Goal: Task Accomplishment & Management: Use online tool/utility

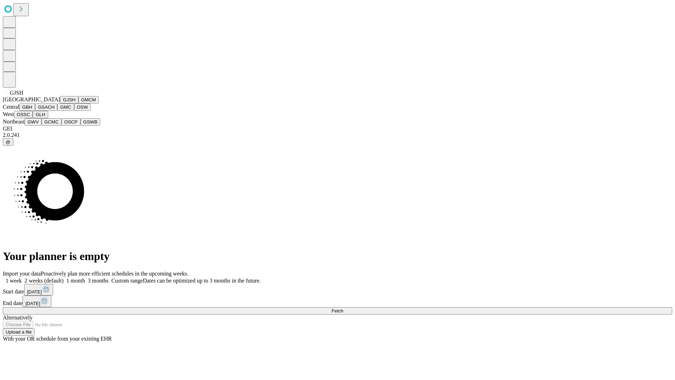
click at [60, 103] on button "GJSH" at bounding box center [69, 99] width 18 height 7
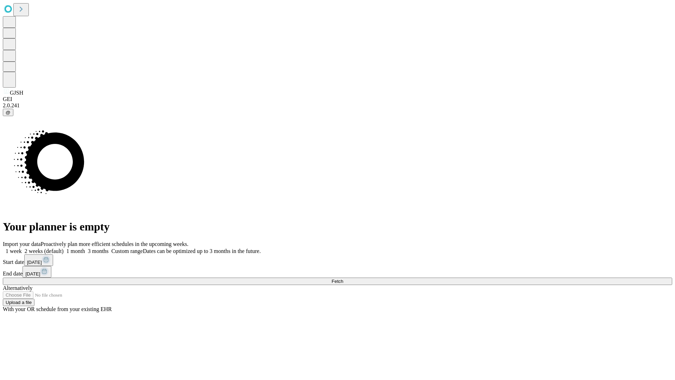
click at [64, 248] on label "2 weeks (default)" at bounding box center [43, 251] width 42 height 6
click at [343, 279] on span "Fetch" at bounding box center [338, 281] width 12 height 5
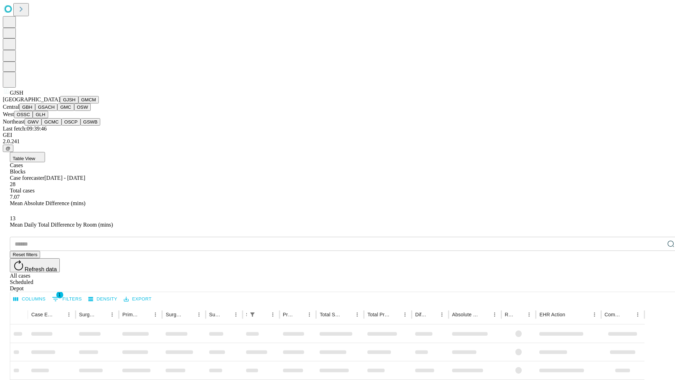
click at [78, 103] on button "GMCM" at bounding box center [88, 99] width 20 height 7
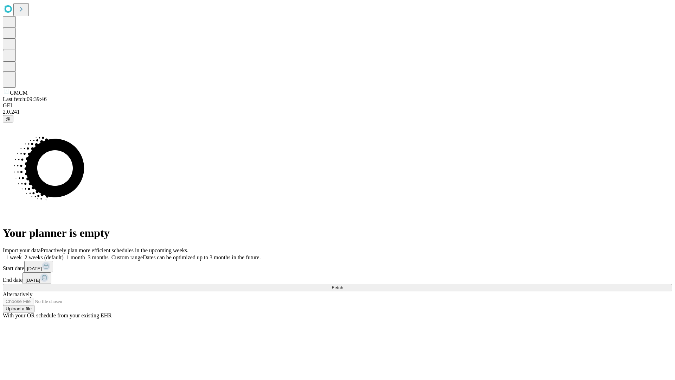
click at [64, 254] on label "2 weeks (default)" at bounding box center [43, 257] width 42 height 6
click at [343, 285] on span "Fetch" at bounding box center [338, 287] width 12 height 5
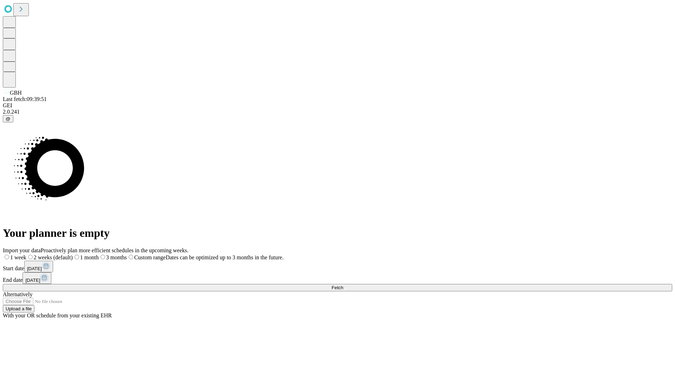
click at [73, 254] on label "2 weeks (default)" at bounding box center [49, 257] width 46 height 6
click at [343, 285] on span "Fetch" at bounding box center [338, 287] width 12 height 5
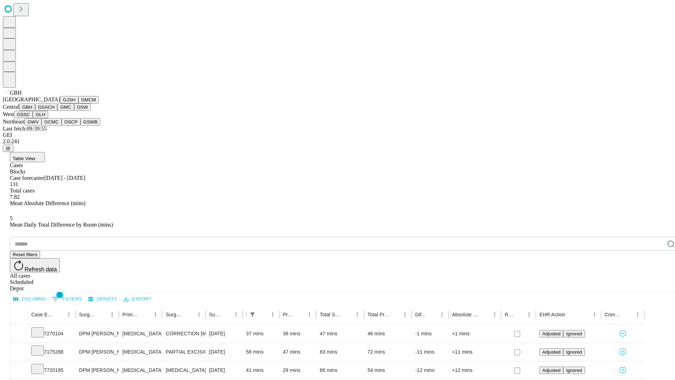
click at [55, 111] on button "GSACH" at bounding box center [46, 106] width 22 height 7
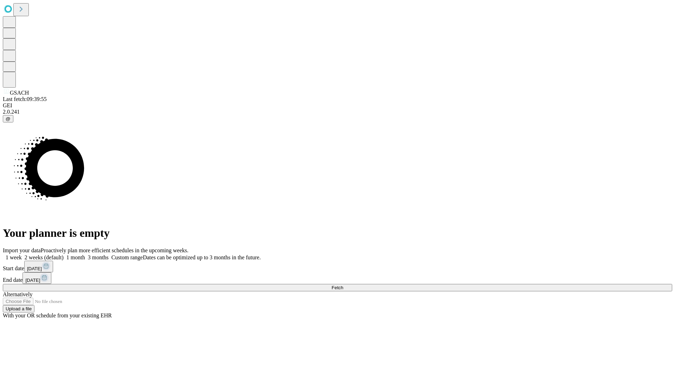
click at [64, 254] on label "2 weeks (default)" at bounding box center [43, 257] width 42 height 6
click at [343, 285] on span "Fetch" at bounding box center [338, 287] width 12 height 5
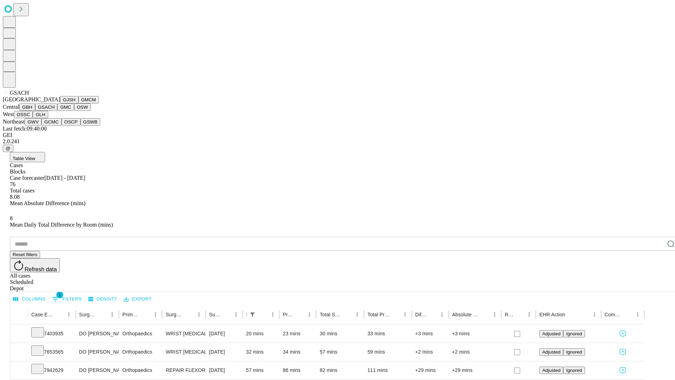
click at [57, 111] on button "GMC" at bounding box center [65, 106] width 17 height 7
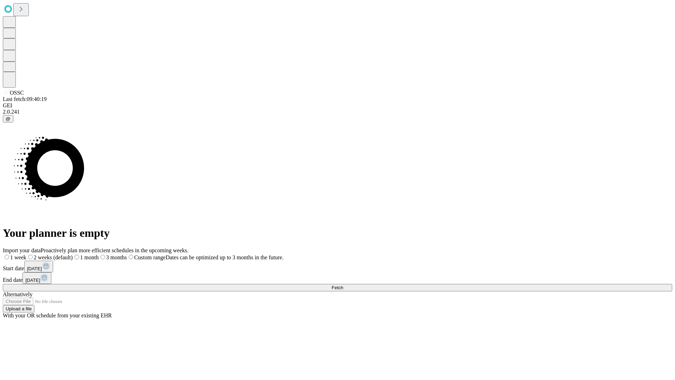
click at [343, 285] on span "Fetch" at bounding box center [338, 287] width 12 height 5
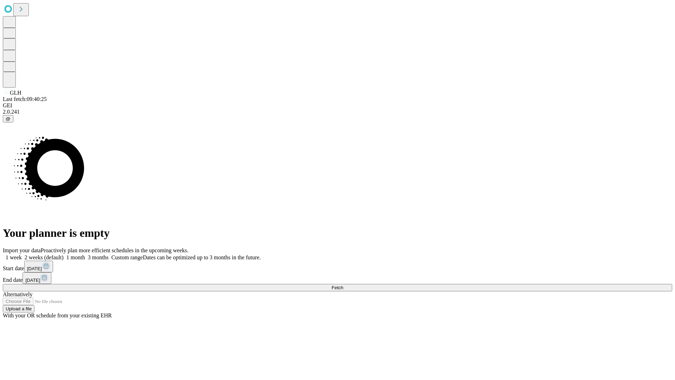
click at [64, 254] on label "2 weeks (default)" at bounding box center [43, 257] width 42 height 6
click at [343, 285] on span "Fetch" at bounding box center [338, 287] width 12 height 5
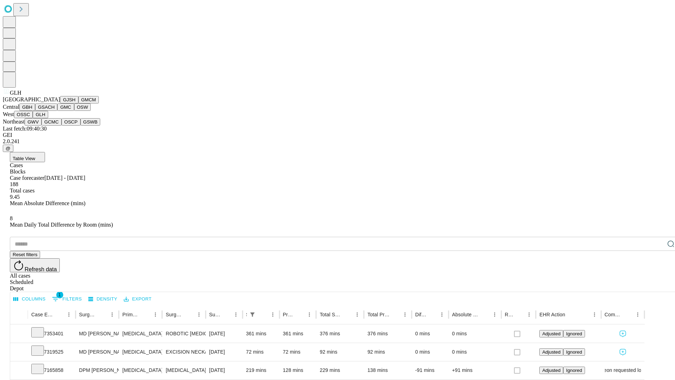
click at [41, 126] on button "GWV" at bounding box center [33, 121] width 17 height 7
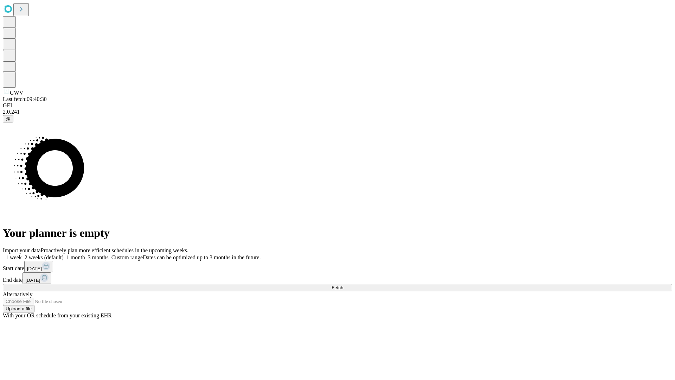
click at [64, 254] on label "2 weeks (default)" at bounding box center [43, 257] width 42 height 6
click at [343, 285] on span "Fetch" at bounding box center [338, 287] width 12 height 5
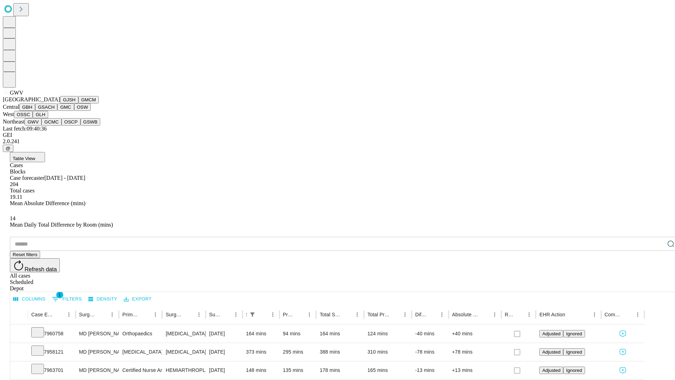
click at [55, 126] on button "GCMC" at bounding box center [51, 121] width 20 height 7
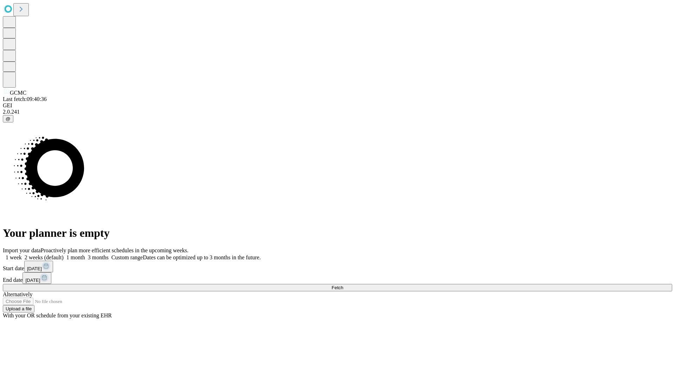
click at [64, 254] on label "2 weeks (default)" at bounding box center [43, 257] width 42 height 6
click at [343, 285] on span "Fetch" at bounding box center [338, 287] width 12 height 5
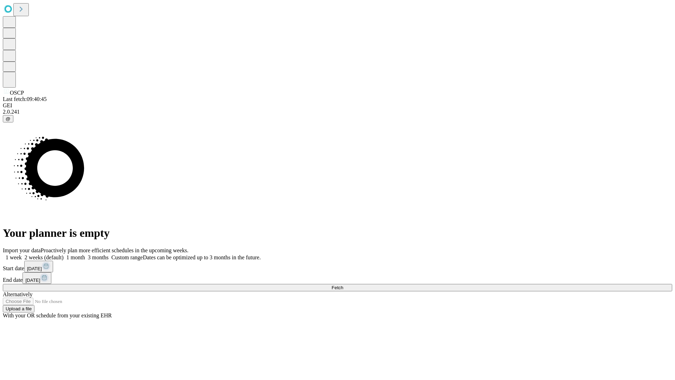
click at [64, 254] on label "2 weeks (default)" at bounding box center [43, 257] width 42 height 6
click at [343, 285] on span "Fetch" at bounding box center [338, 287] width 12 height 5
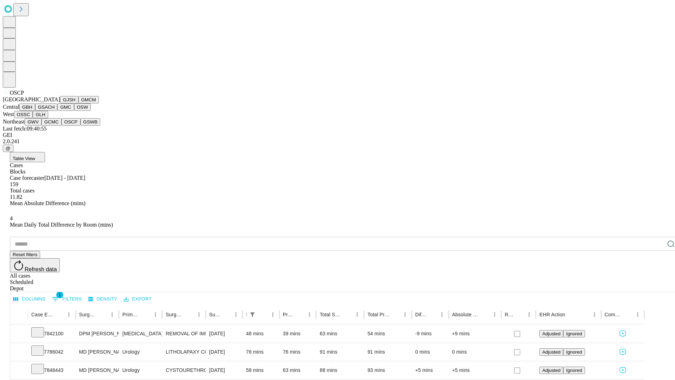
click at [81, 126] on button "GSWB" at bounding box center [91, 121] width 20 height 7
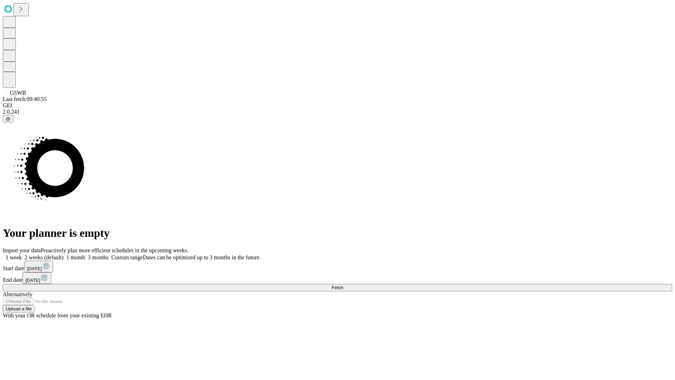
click at [64, 254] on label "2 weeks (default)" at bounding box center [43, 257] width 42 height 6
click at [343, 285] on span "Fetch" at bounding box center [338, 287] width 12 height 5
